Goal: Task Accomplishment & Management: Complete application form

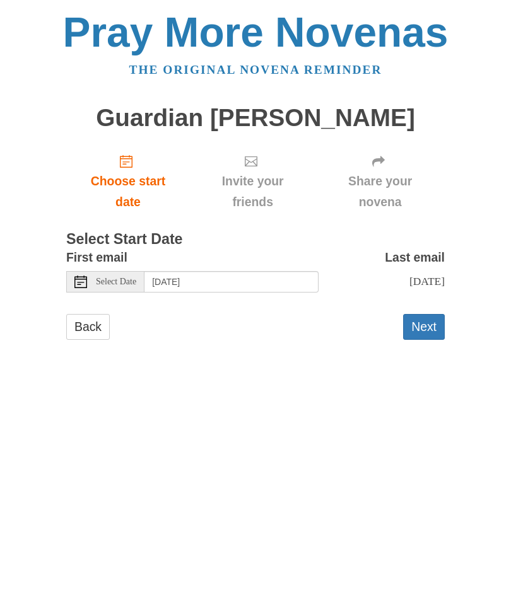
click at [422, 325] on button "Next" at bounding box center [424, 327] width 42 height 26
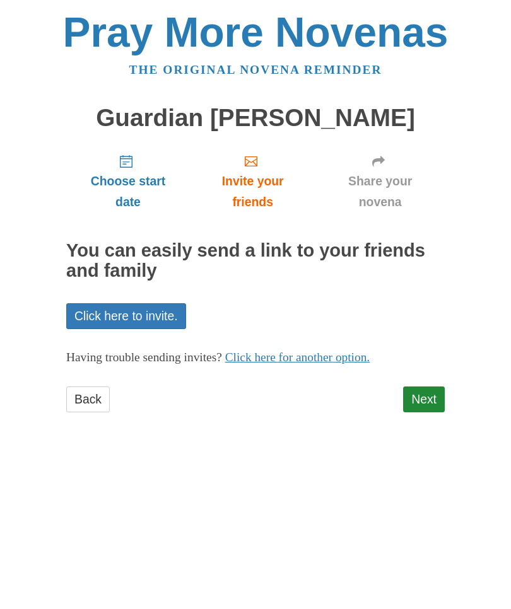
click at [429, 392] on link "Next" at bounding box center [424, 400] width 42 height 26
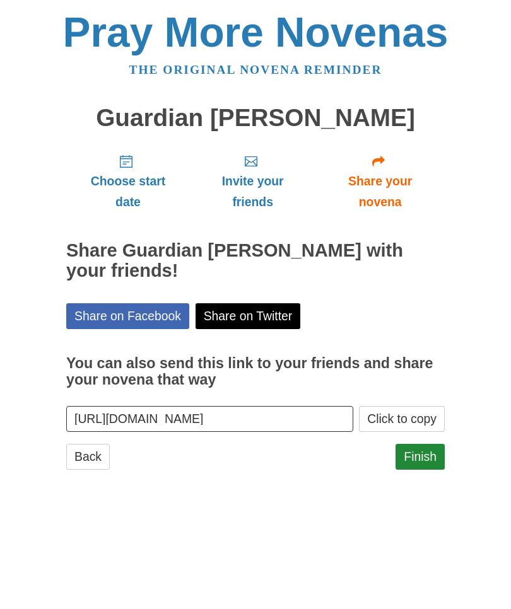
click at [424, 453] on link "Finish" at bounding box center [419, 457] width 49 height 26
